Goal: Task Accomplishment & Management: Manage account settings

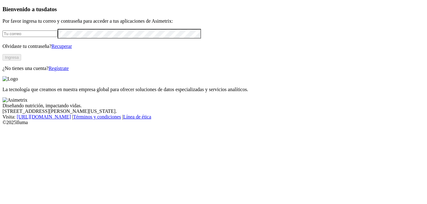
click at [50, 37] on input "email" at bounding box center [29, 34] width 55 height 7
type input "[PERSON_NAME][EMAIL_ADDRESS][PERSON_NAME][DOMAIN_NAME]"
click at [80, 72] on div "Bienvenido a tus datos Por favor ingresa tu correo y contraseña para acceder a …" at bounding box center [213, 39] width 422 height 66
click at [21, 61] on button "Ingresa" at bounding box center [11, 57] width 19 height 7
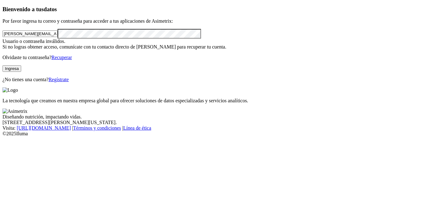
click at [2, 59] on div "Bienvenido a tus datos Por favor ingresa tu correo y contraseña para acceder a …" at bounding box center [213, 44] width 422 height 77
click at [21, 72] on button "Ingresa" at bounding box center [11, 68] width 19 height 7
click at [72, 60] on link "Recuperar" at bounding box center [61, 57] width 21 height 5
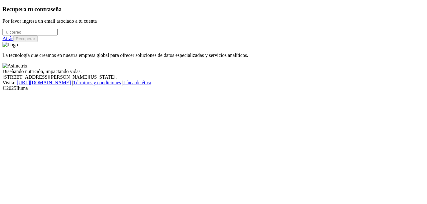
click at [59, 36] on div at bounding box center [213, 32] width 422 height 7
click at [55, 36] on input "email" at bounding box center [29, 32] width 55 height 7
type input "[PERSON_NAME][EMAIL_ADDRESS][PERSON_NAME][DOMAIN_NAME]"
click at [38, 42] on button "Recuperar" at bounding box center [25, 39] width 24 height 7
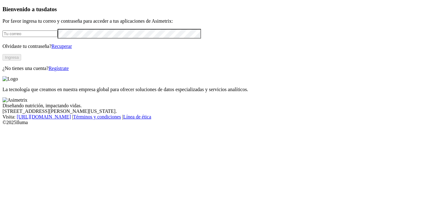
click at [42, 37] on input "email" at bounding box center [29, 34] width 55 height 7
click at [55, 37] on input "email" at bounding box center [29, 34] width 55 height 7
type input "[PERSON_NAME][EMAIL_ADDRESS][PERSON_NAME][DOMAIN_NAME]"
click at [21, 61] on button "Ingresa" at bounding box center [11, 57] width 19 height 7
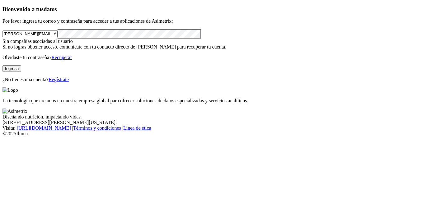
click at [21, 72] on button "Ingresa" at bounding box center [11, 68] width 19 height 7
click at [72, 60] on link "Recuperar" at bounding box center [61, 57] width 21 height 5
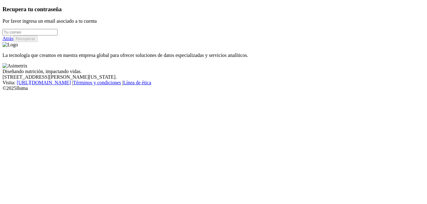
click at [58, 36] on input "email" at bounding box center [29, 32] width 55 height 7
type input "[PERSON_NAME][EMAIL_ADDRESS][PERSON_NAME][DOMAIN_NAME]"
click at [38, 42] on button "Recuperar" at bounding box center [25, 39] width 24 height 7
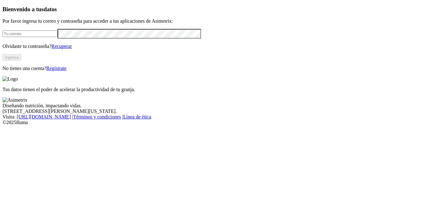
click at [75, 39] on form at bounding box center [213, 34] width 422 height 10
click at [58, 37] on input "email" at bounding box center [29, 34] width 55 height 7
type input "[PERSON_NAME][EMAIL_ADDRESS][PERSON_NAME][DOMAIN_NAME]"
click at [21, 61] on button "Ingresa" at bounding box center [11, 57] width 19 height 7
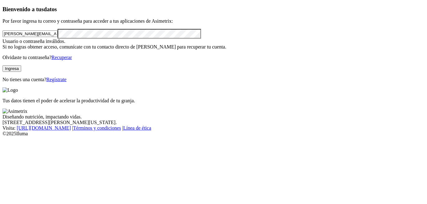
click at [72, 60] on link "Recuperar" at bounding box center [61, 57] width 21 height 5
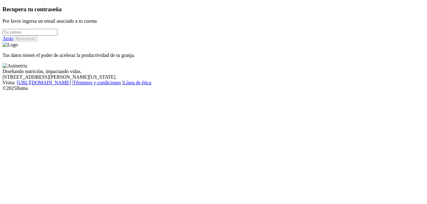
click at [40, 36] on input "email" at bounding box center [29, 32] width 55 height 7
type input "[PERSON_NAME][EMAIL_ADDRESS][PERSON_NAME][DOMAIN_NAME]"
click at [38, 42] on button "Recuperar" at bounding box center [25, 39] width 24 height 7
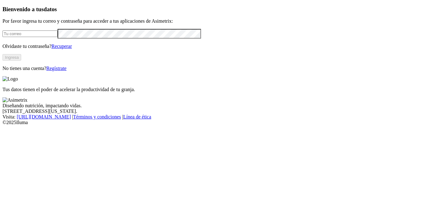
click at [58, 37] on input "email" at bounding box center [29, 34] width 55 height 7
type input "[PERSON_NAME][EMAIL_ADDRESS][PERSON_NAME][DOMAIN_NAME]"
click at [21, 61] on button "Ingresa" at bounding box center [11, 57] width 19 height 7
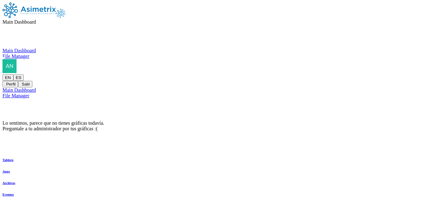
click at [36, 19] on icon at bounding box center [36, 21] width 0 height 5
click at [2, 48] on icon at bounding box center [2, 48] width 0 height 0
click at [2, 59] on icon at bounding box center [2, 59] width 0 height 0
click at [2, 74] on icon at bounding box center [2, 74] width 0 height 0
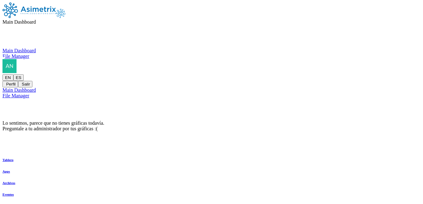
click at [2, 74] on icon at bounding box center [2, 74] width 0 height 0
click at [32, 81] on button "Salir" at bounding box center [25, 84] width 14 height 7
